Goal: Task Accomplishment & Management: Complete application form

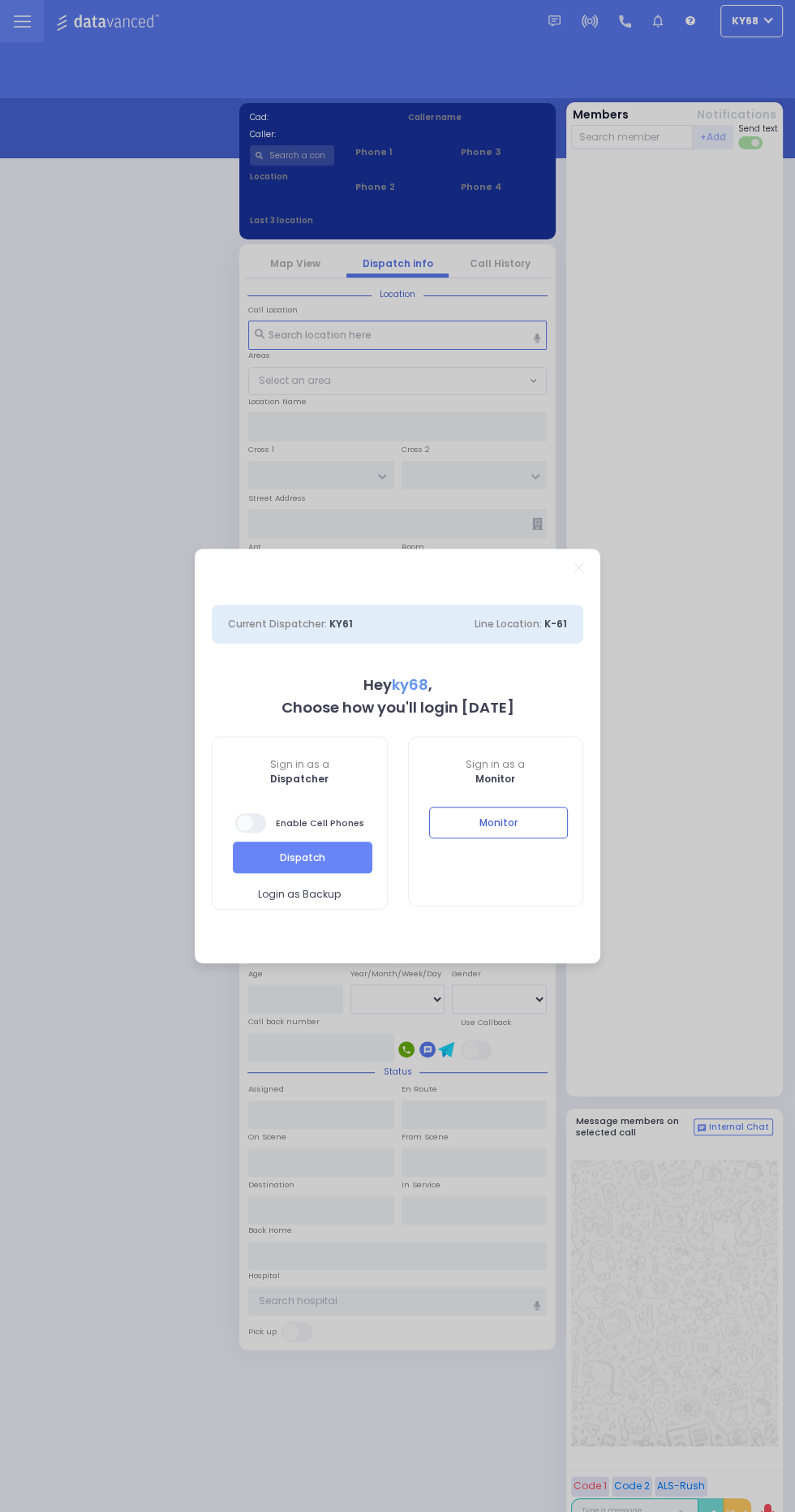
select select "12"
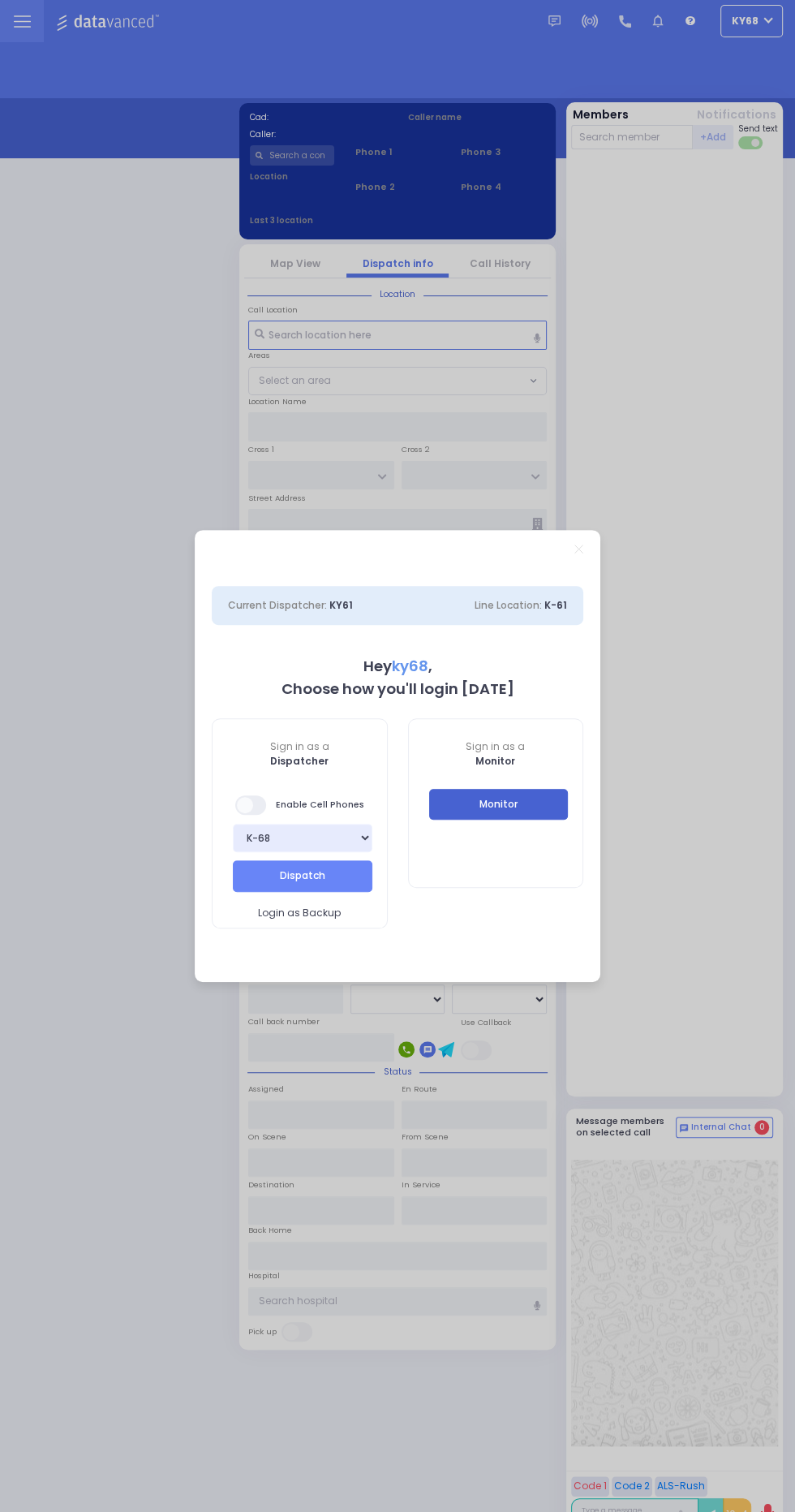
click at [532, 803] on button "Monitor" at bounding box center [498, 804] width 139 height 31
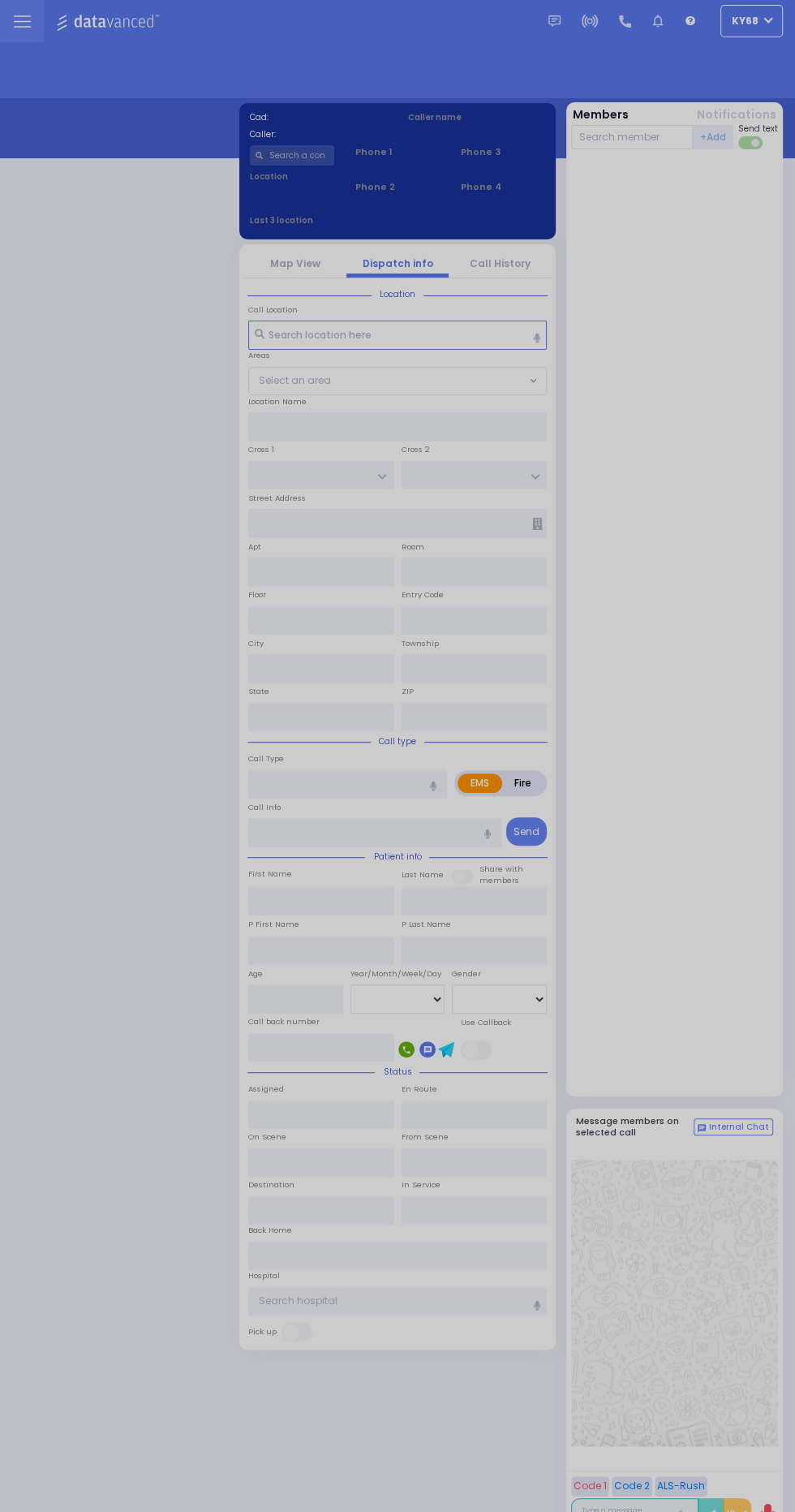
select select "12"
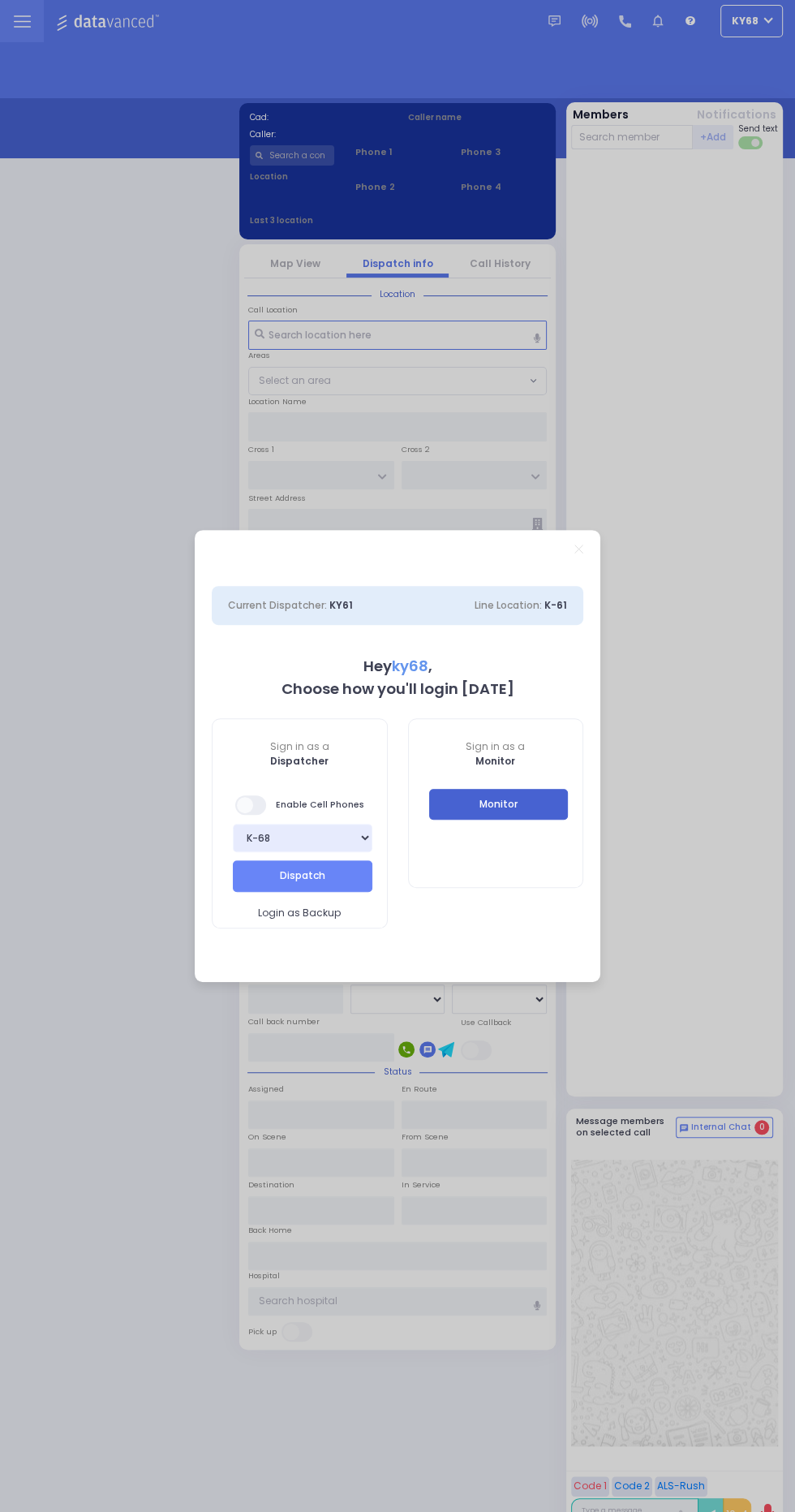
click at [567, 813] on button "Monitor" at bounding box center [498, 804] width 139 height 31
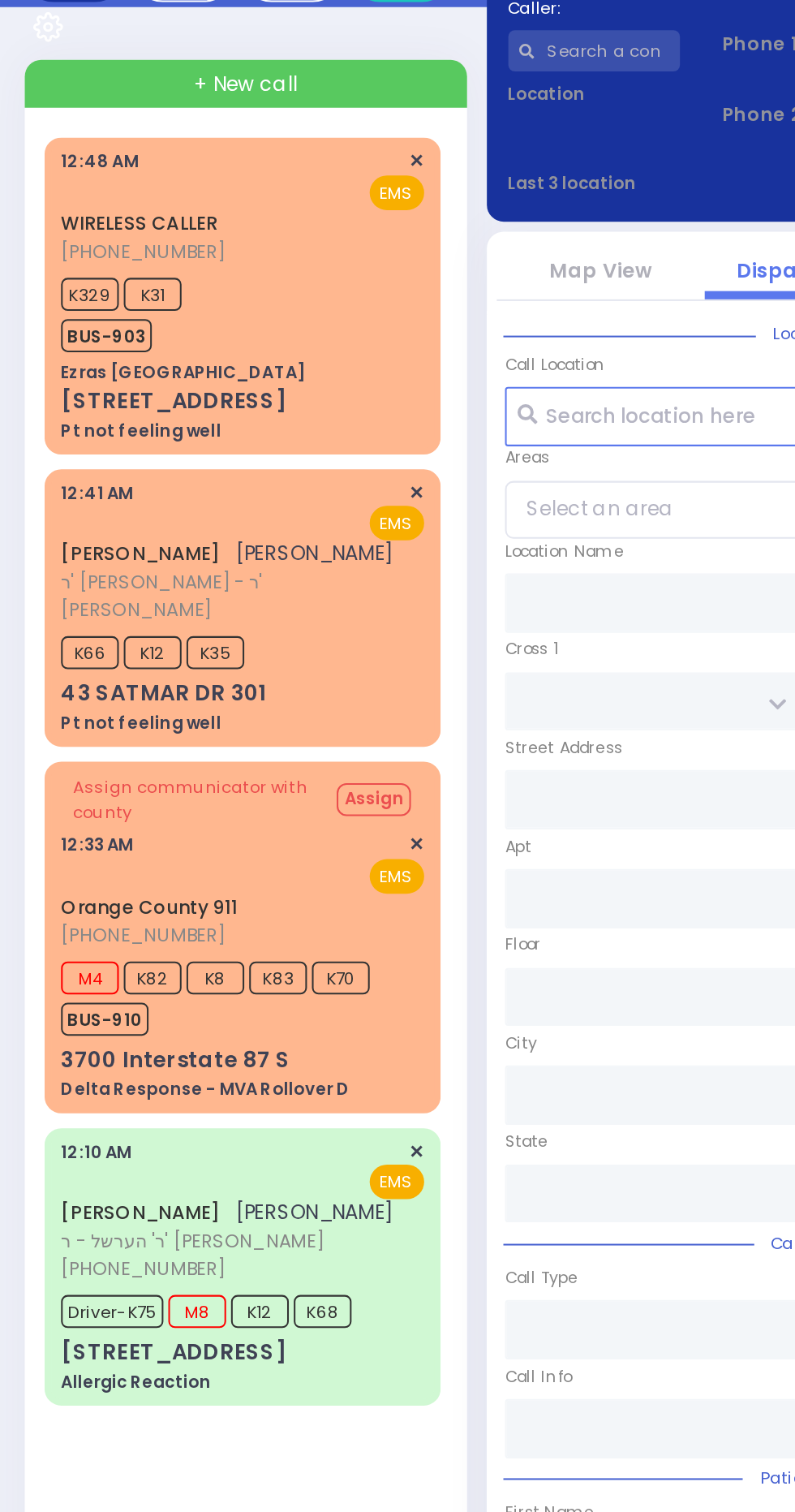
click at [104, 827] on div "Allergic Reaction" at bounding box center [67, 833] width 74 height 12
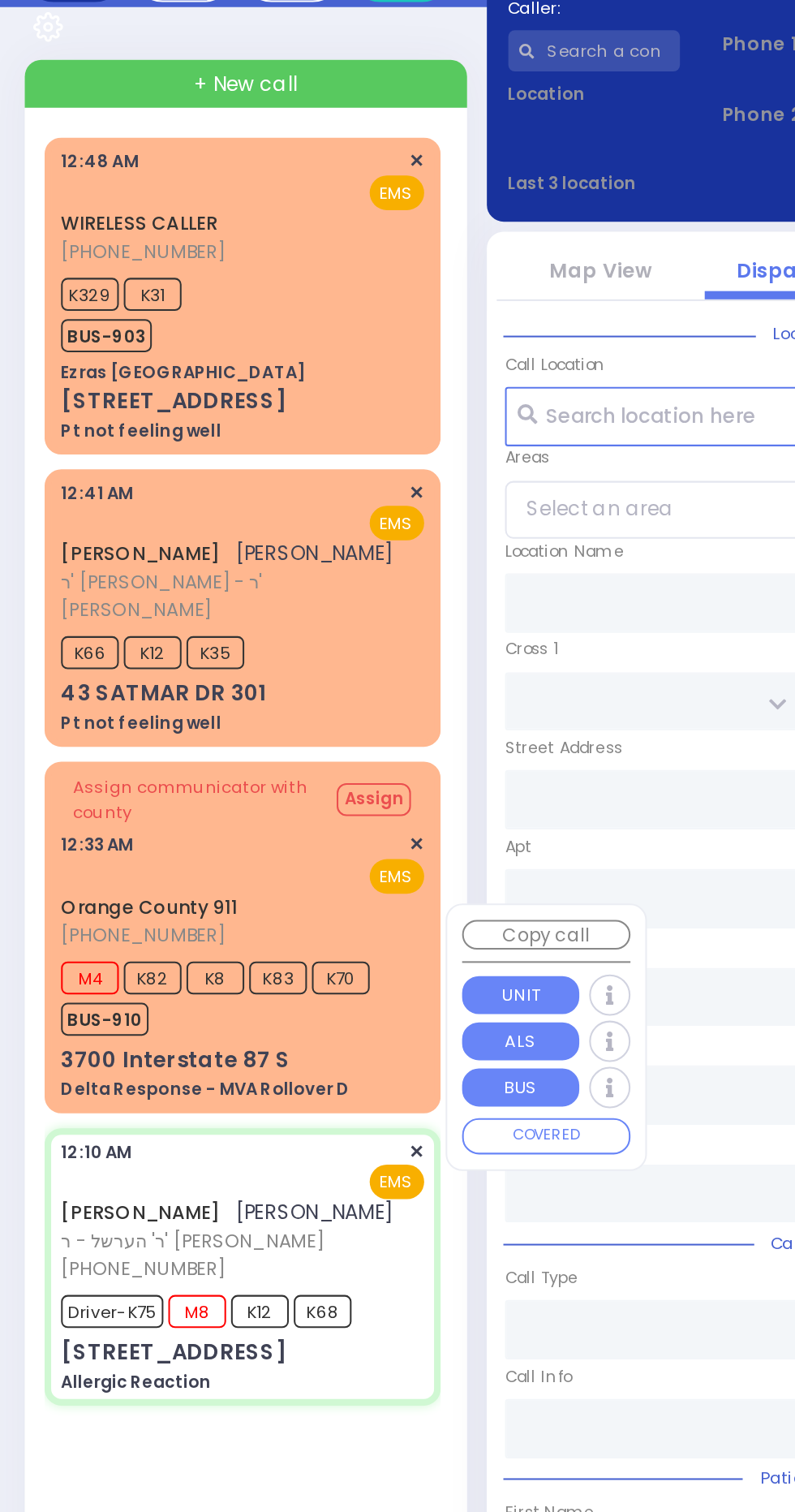
select select
type input "Allergic Reaction"
radio input "true"
type input "[PERSON_NAME]"
type input "WEISER"
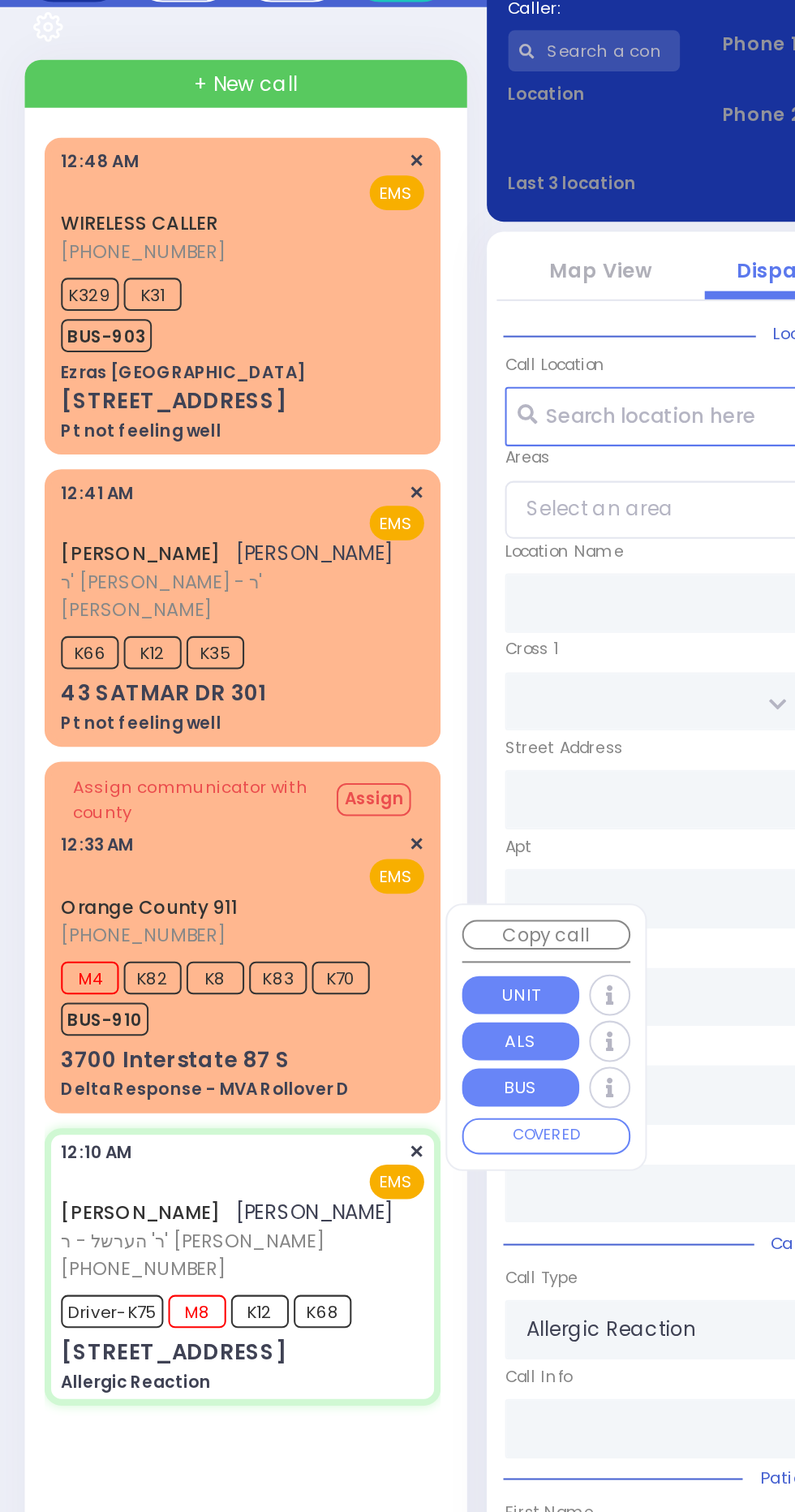
type input "[PERSON_NAME]"
type input "Weiser"
type input "5"
select select "Year"
select select "[DEMOGRAPHIC_DATA]"
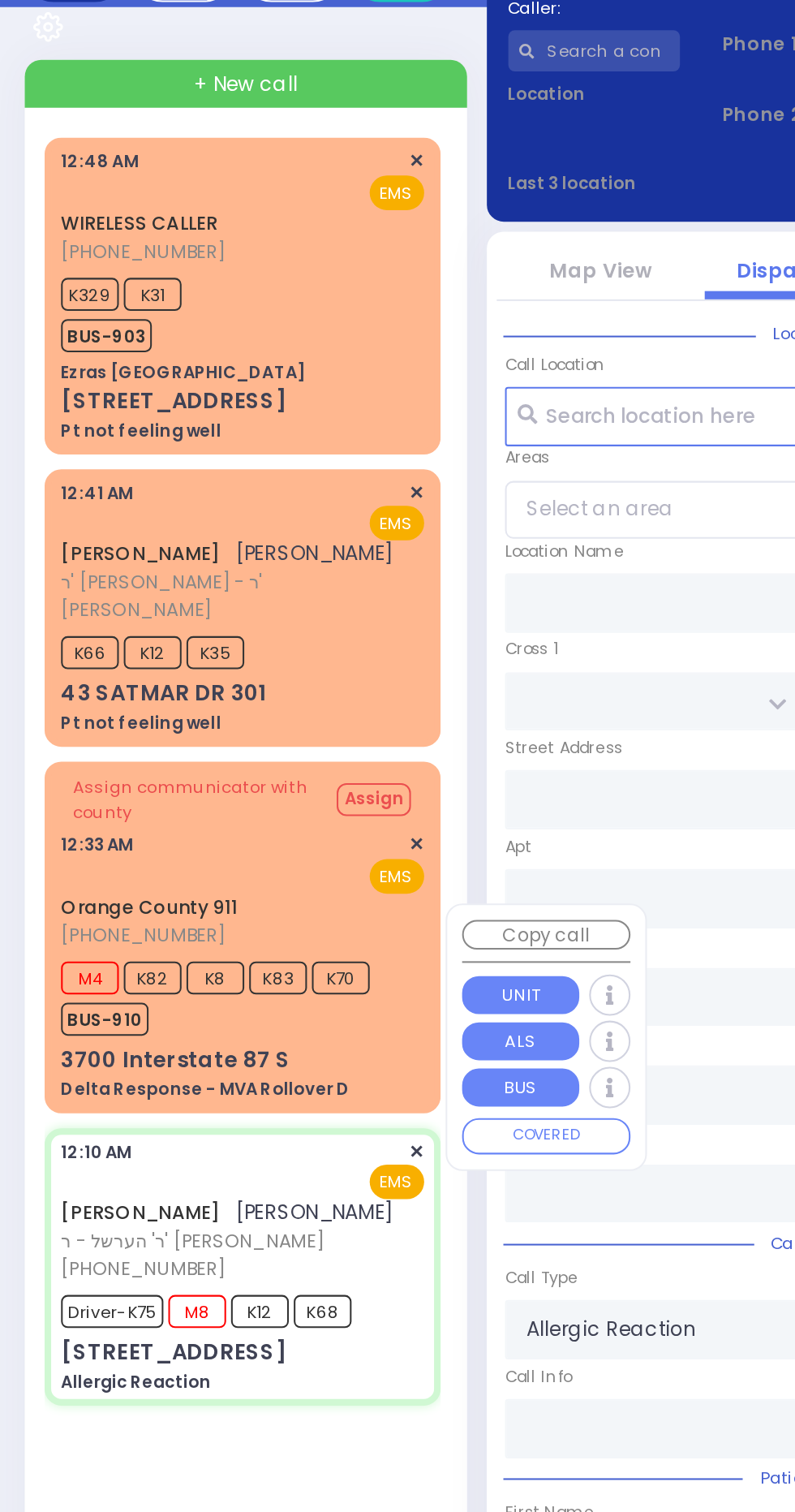
type input "00:10"
type input "00:13"
type input "00:17"
type input "00:33"
type input "00:55"
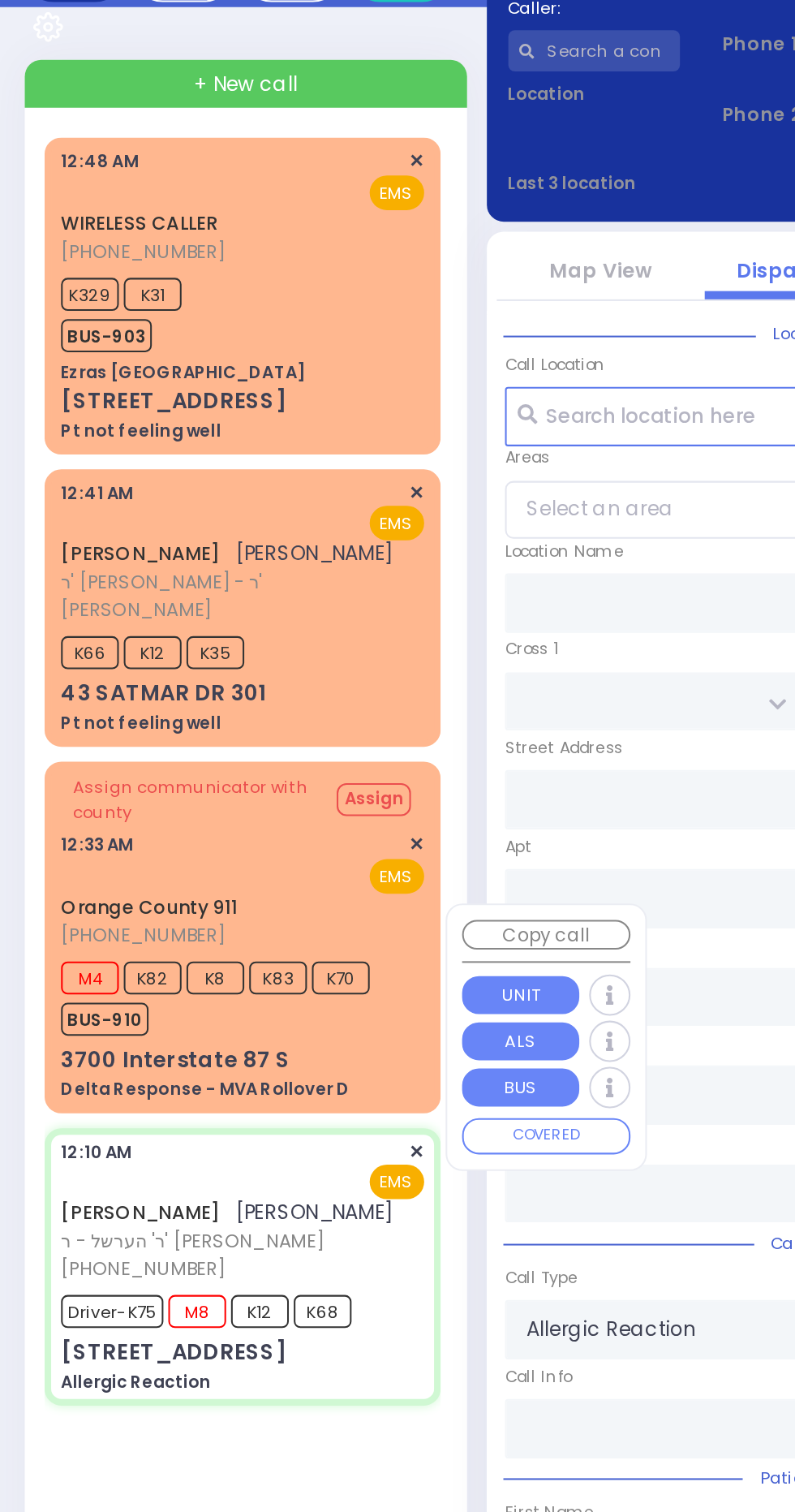
type input "01:30"
type input "[GEOGRAPHIC_DATA] [STREET_ADDRESS]"
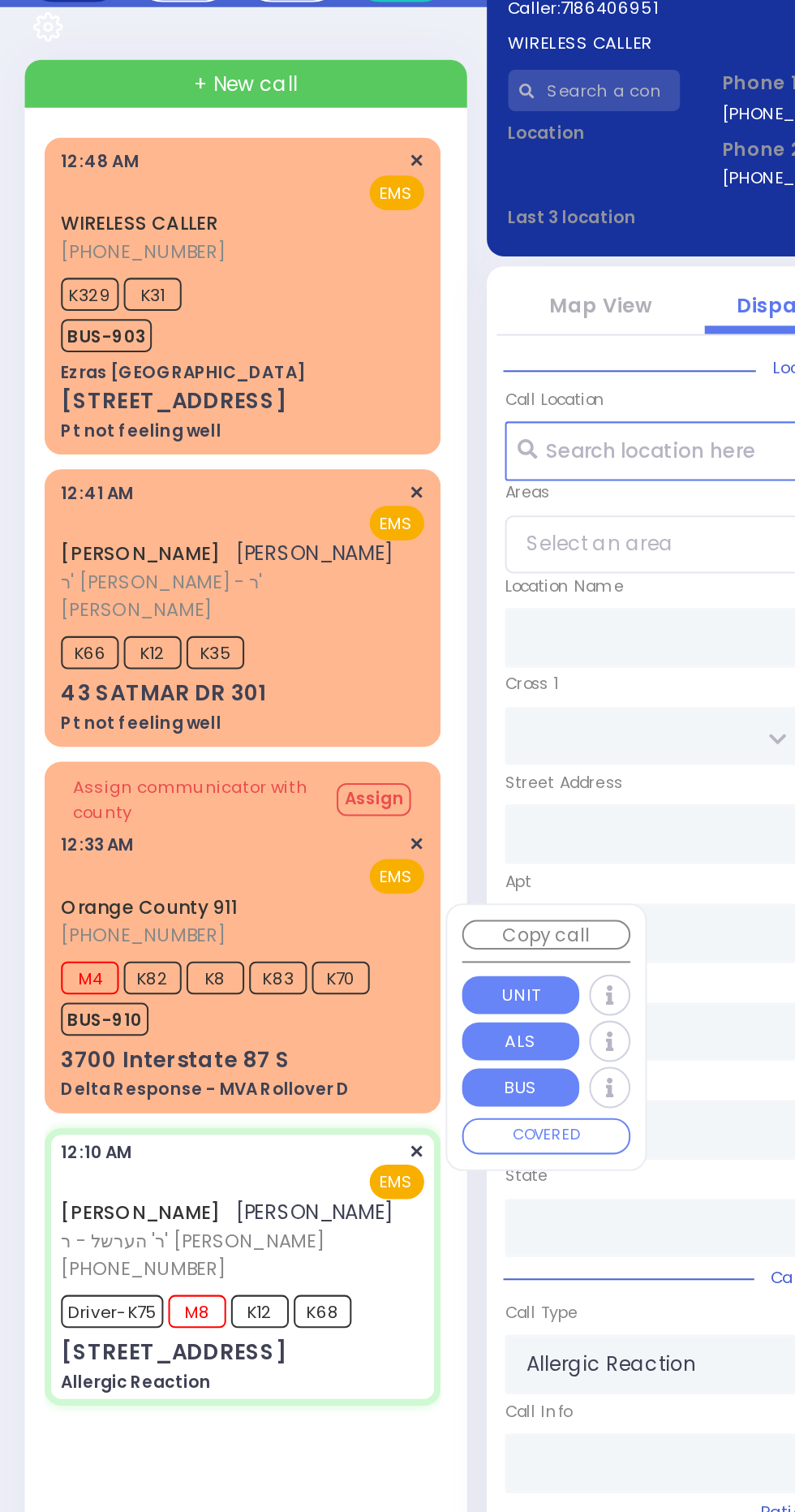
type input "[STREET_ADDRESS]"
type input "105"
type input "[PERSON_NAME]"
type input "[US_STATE]"
type input "10950"
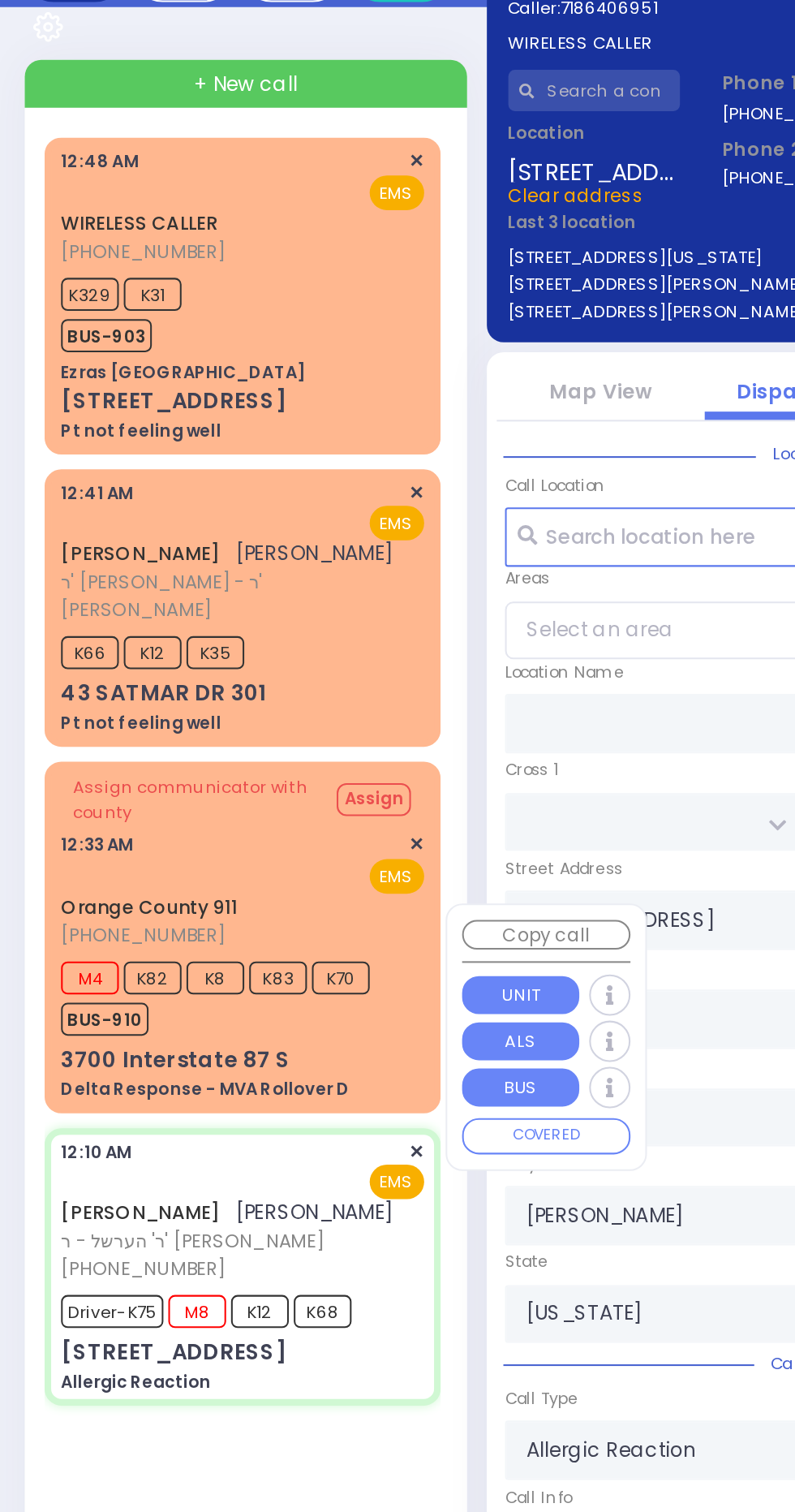
click at [154, 831] on div "WIRELESS CALLER [PHONE_NUMBER] 12:48 AM ✕ K329 K31 BUS-903" at bounding box center [122, 884] width 202 height 1324
click at [23, 315] on div "WIRELESS CALLER [PHONE_NUMBER] 12:48 AM ✕ K329 K31" at bounding box center [119, 300] width 195 height 156
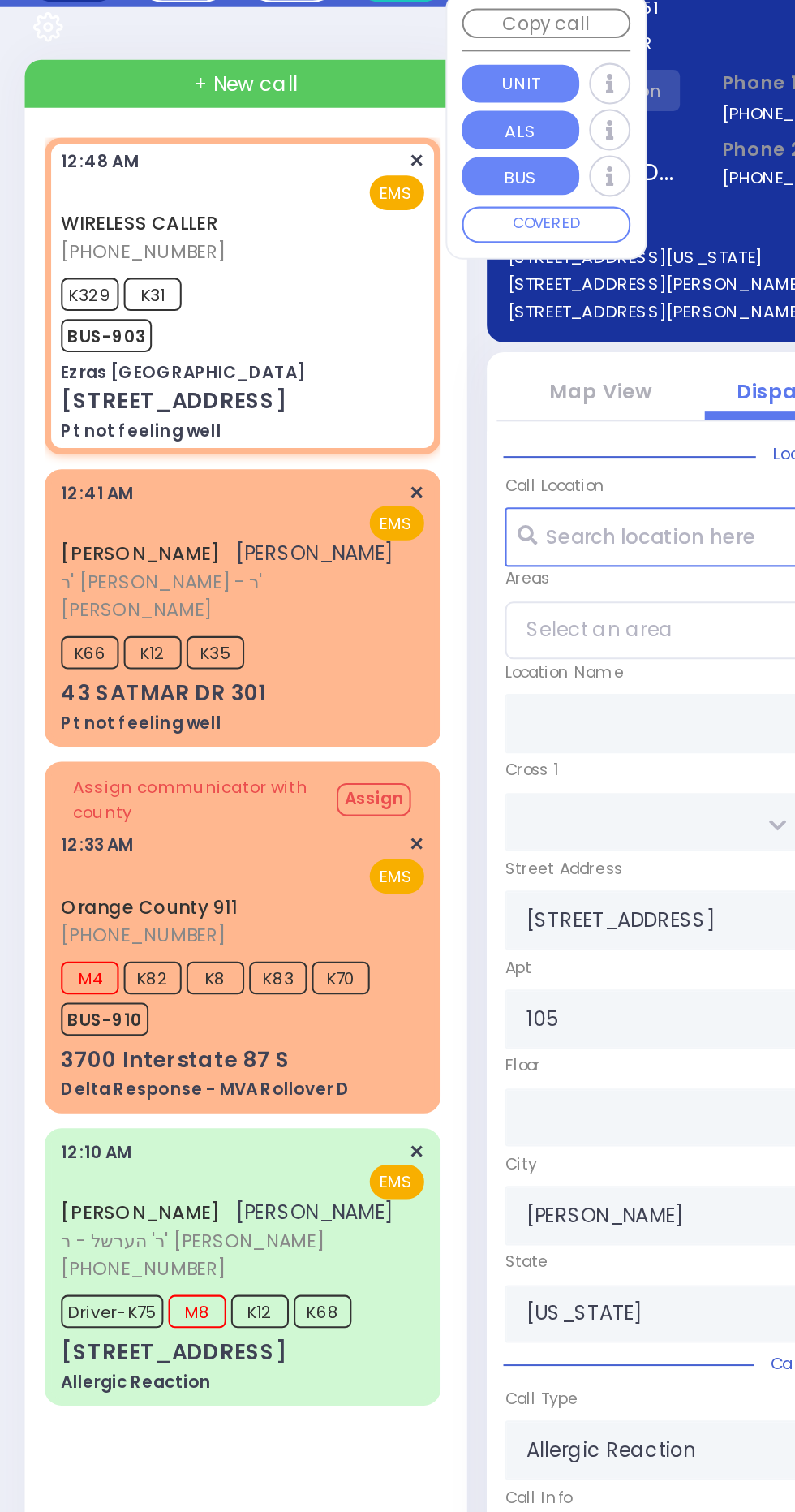
select select
type input "Pt not feeling well"
radio input "true"
type input "18"
select select "Year"
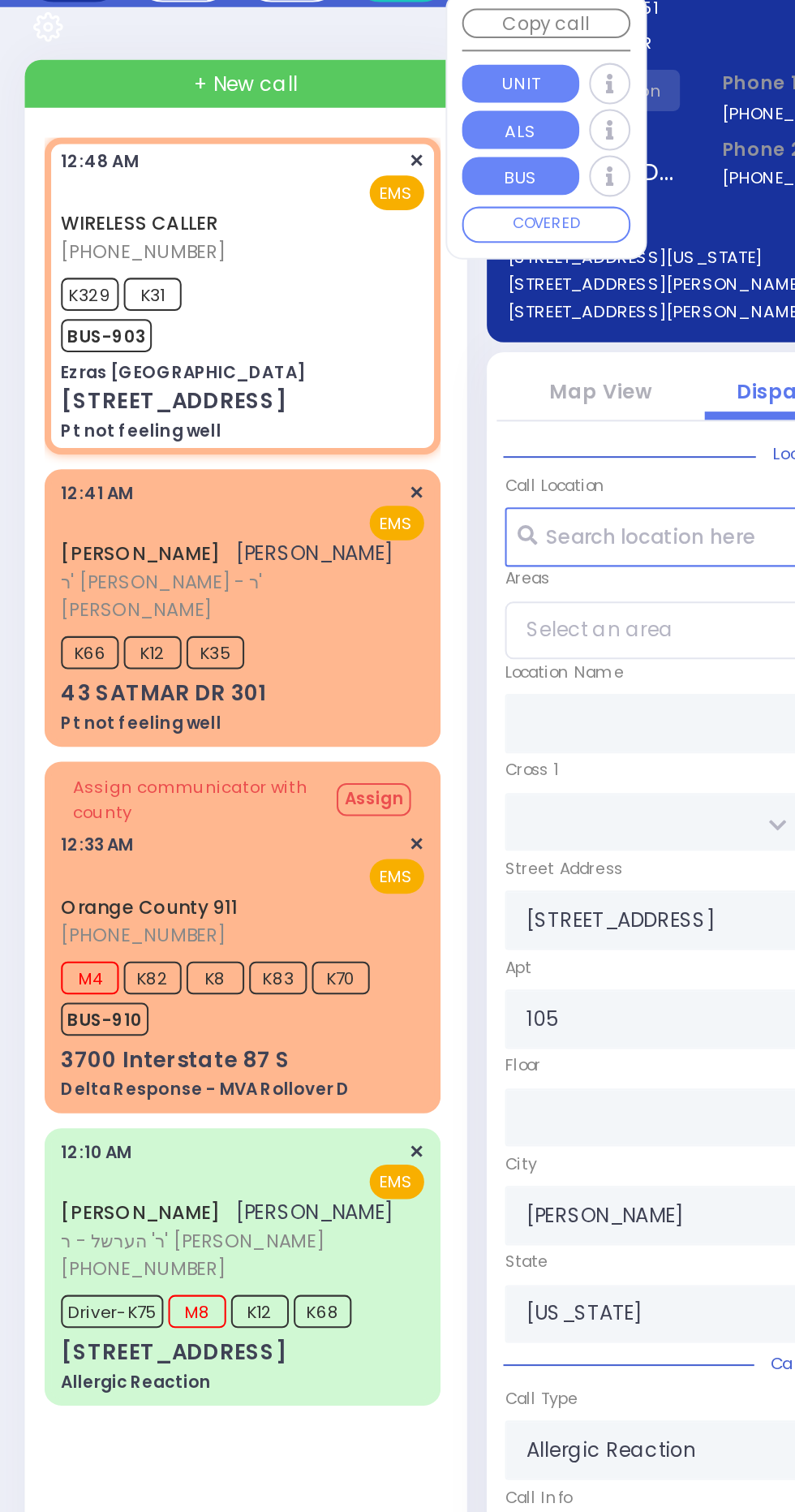
select select
type input "00:48"
type input "00:53"
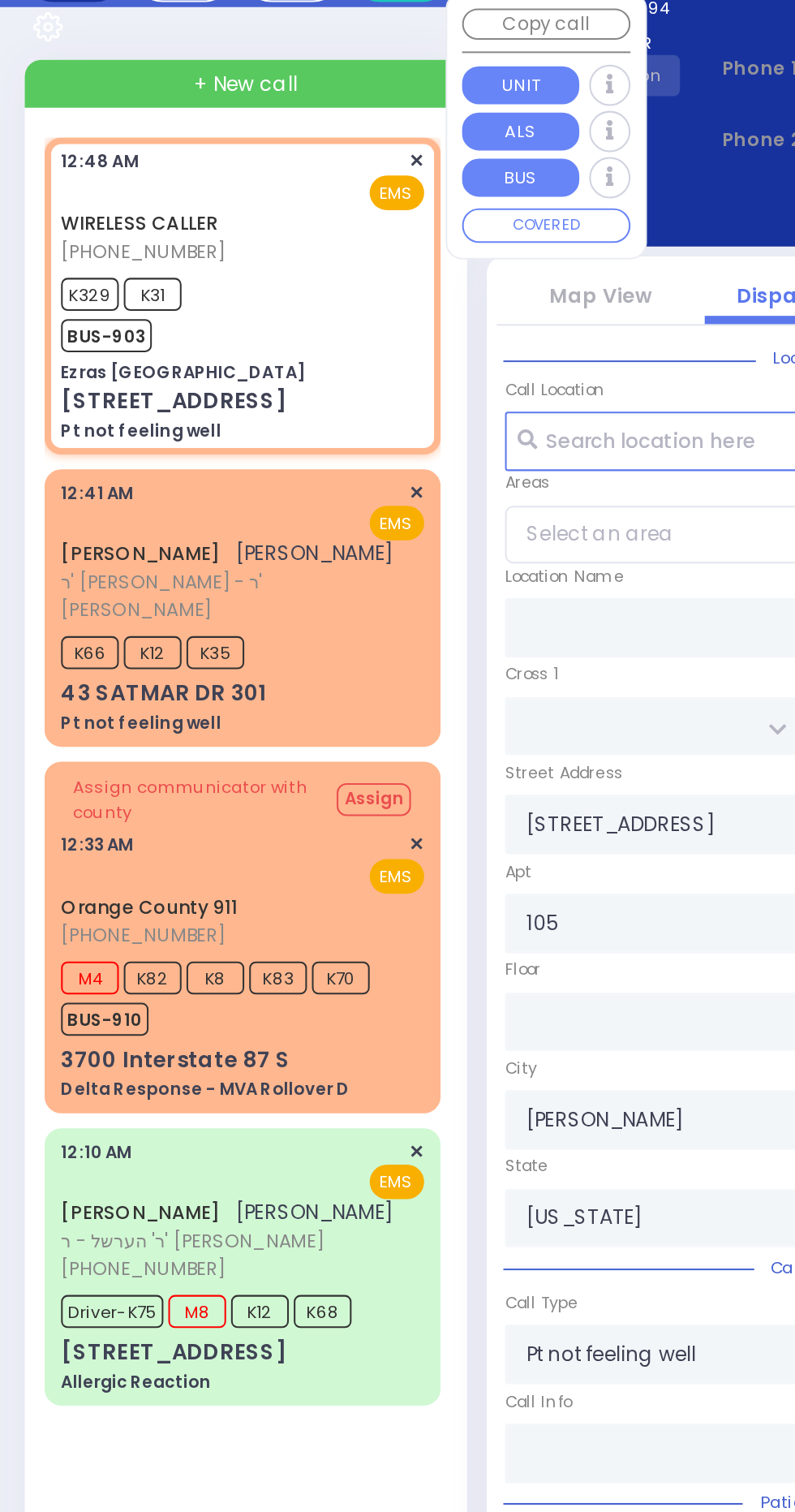
type input "Ezras [GEOGRAPHIC_DATA]"
type input "[PERSON_NAME] DR"
type input "CARTER LN"
type input "[STREET_ADDRESS]"
type input "3"
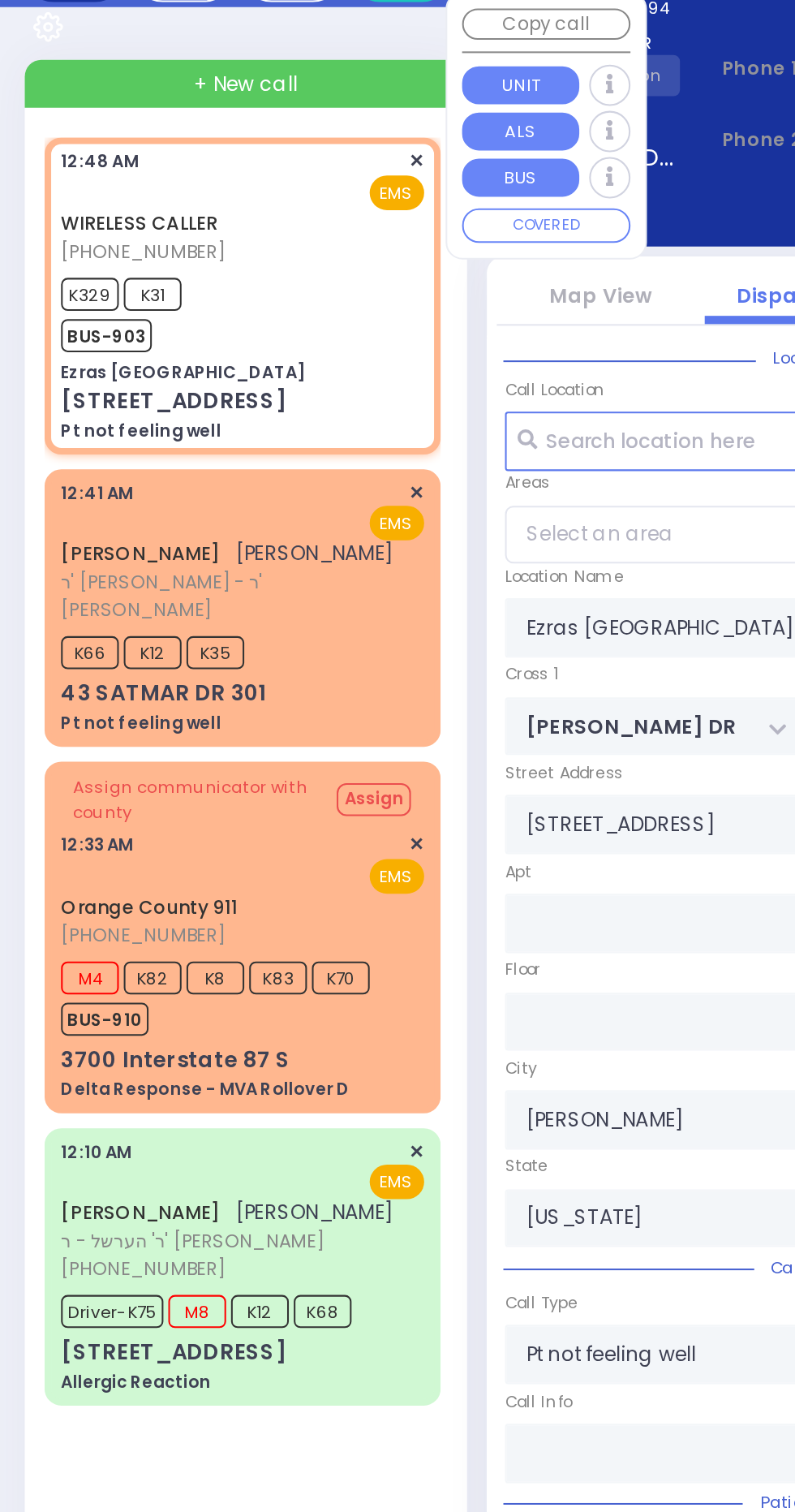
select select "SECTION 2"
